Goal: Download file/media

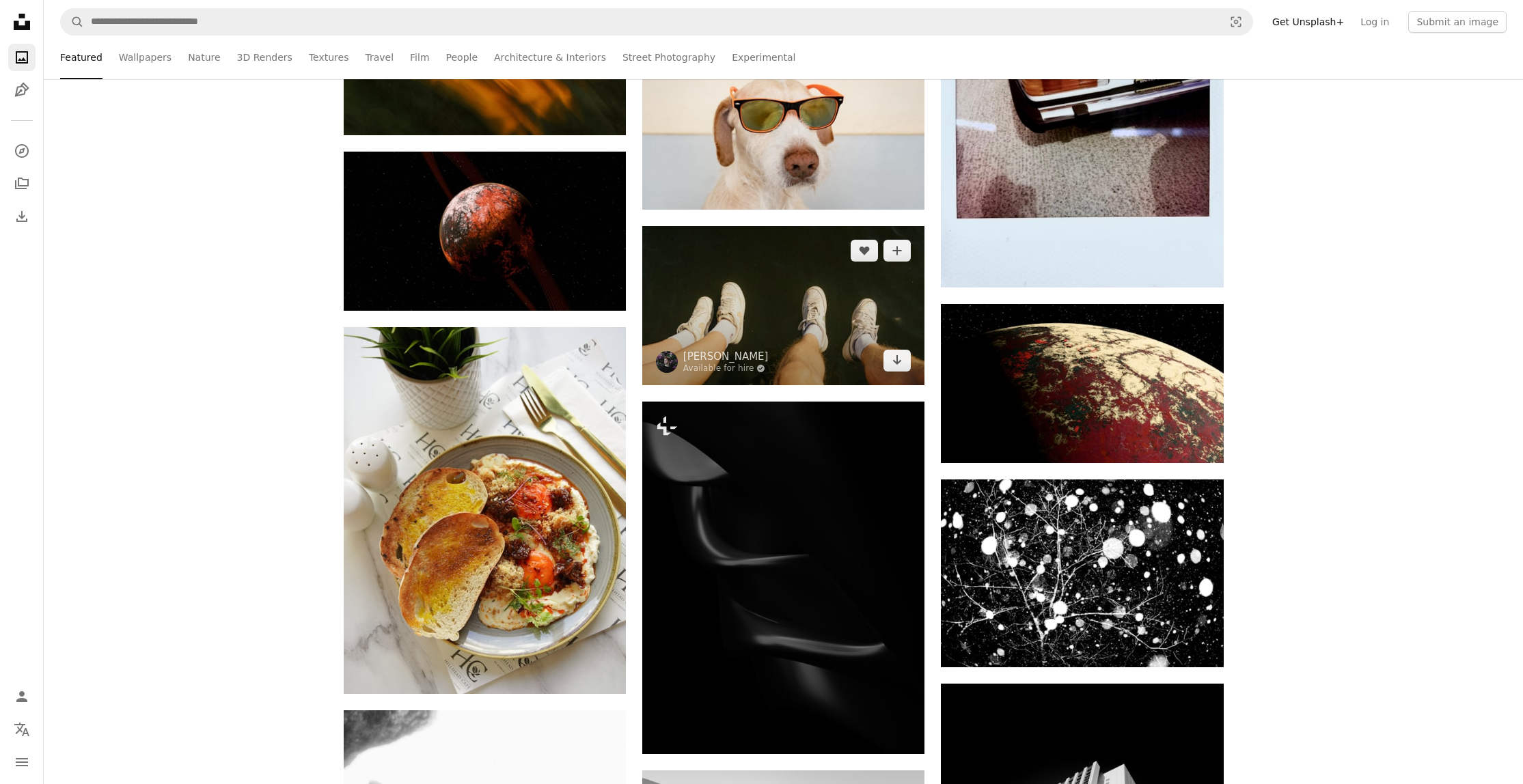
scroll to position [57972, 0]
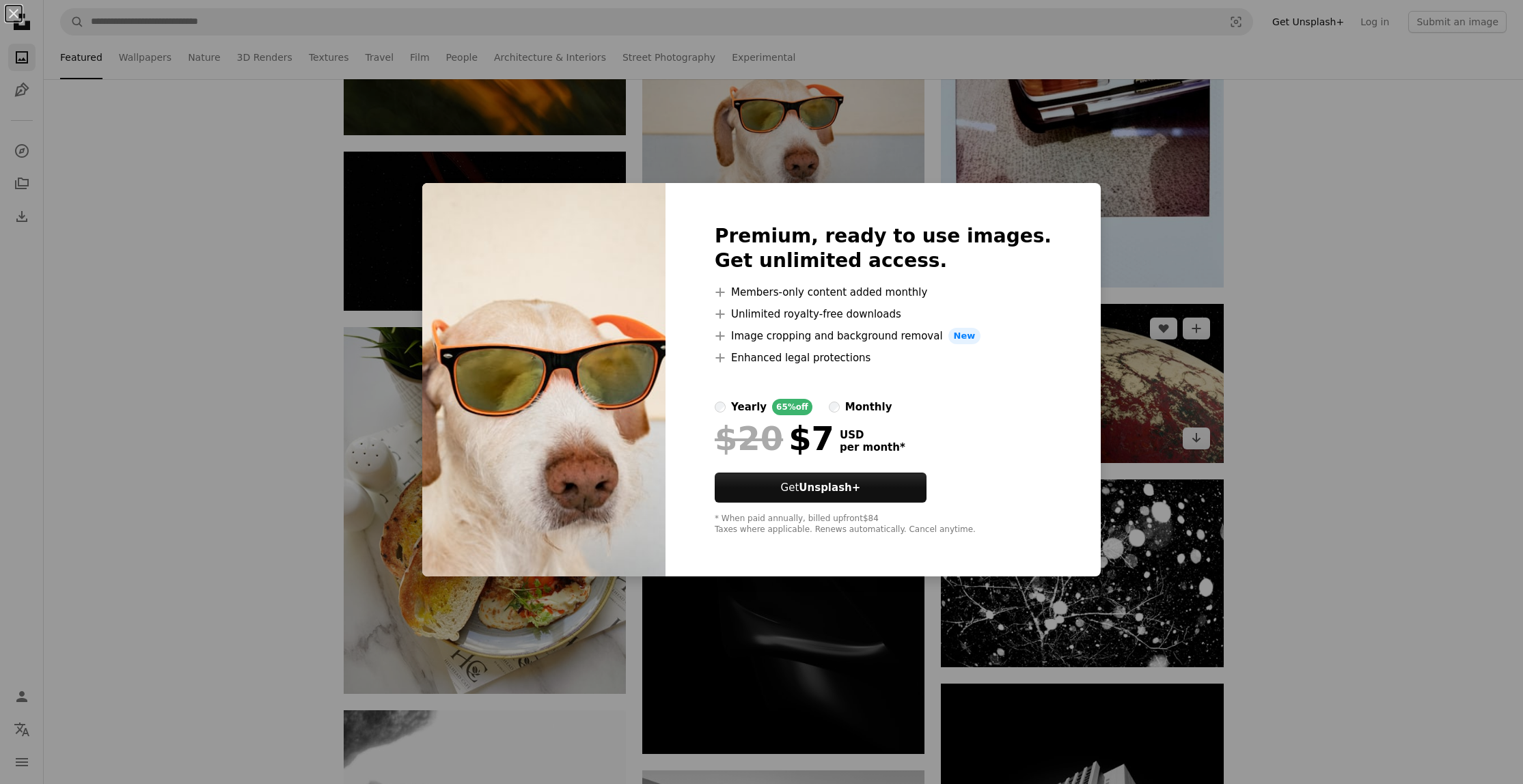
drag, startPoint x: 1345, startPoint y: 451, endPoint x: 1151, endPoint y: 430, distance: 195.1
click at [1345, 451] on div "An X shape Premium, ready to use images. Get unlimited access. A plus sign Memb…" at bounding box center [762, 392] width 1523 height 784
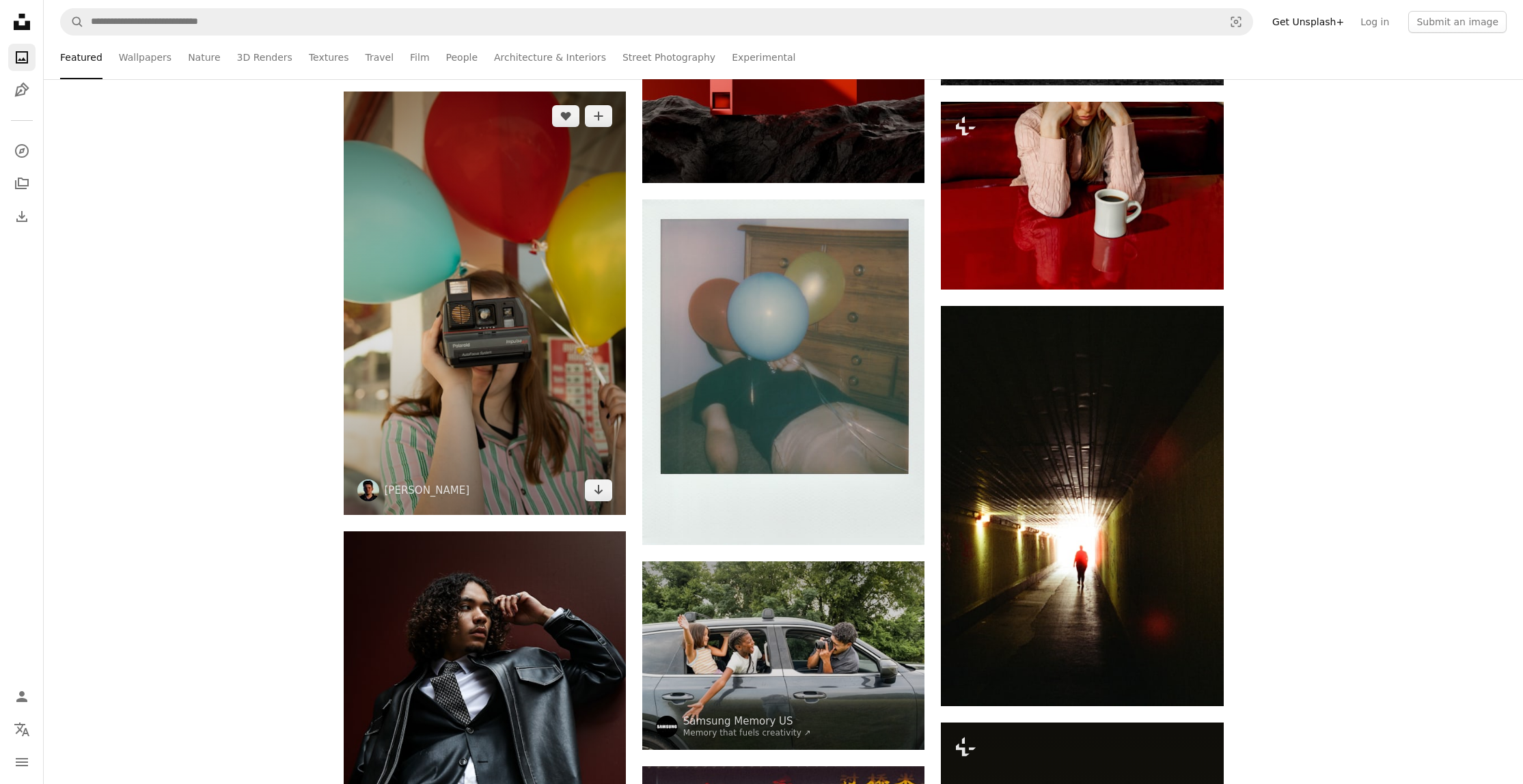
scroll to position [60466, 0]
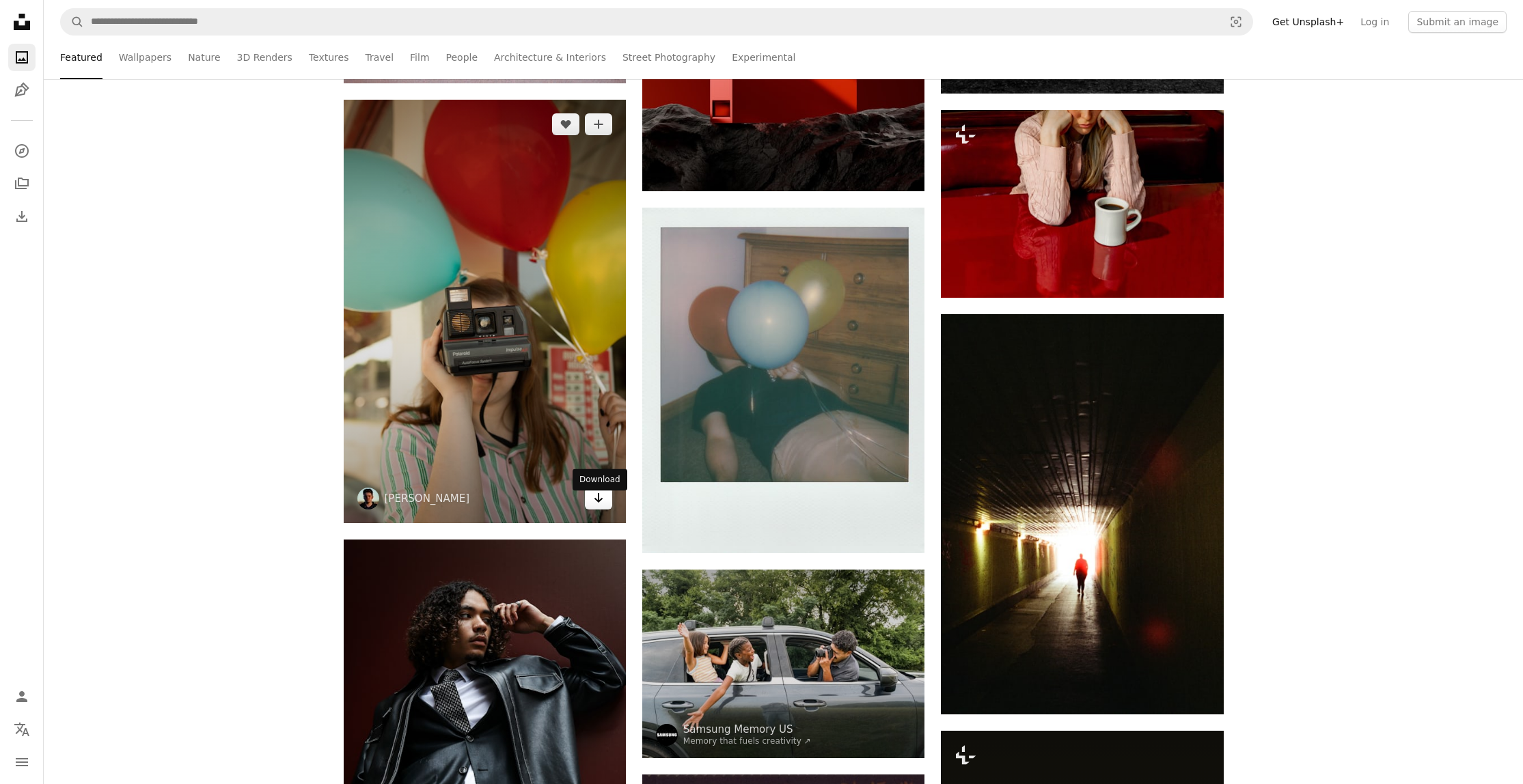
click at [598, 506] on icon "Arrow pointing down" at bounding box center [598, 497] width 11 height 16
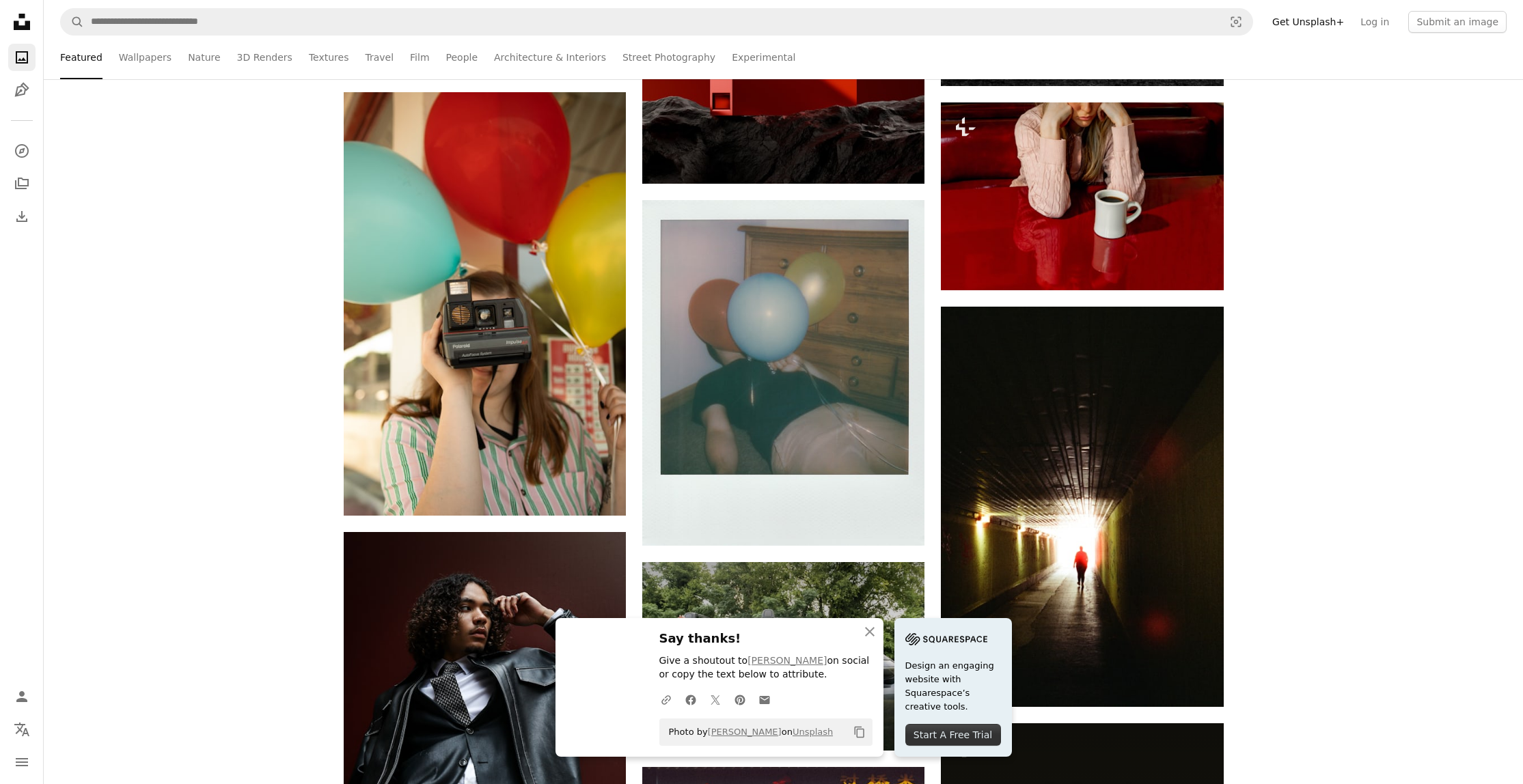
scroll to position [60474, 0]
